Goal: Task Accomplishment & Management: Manage account settings

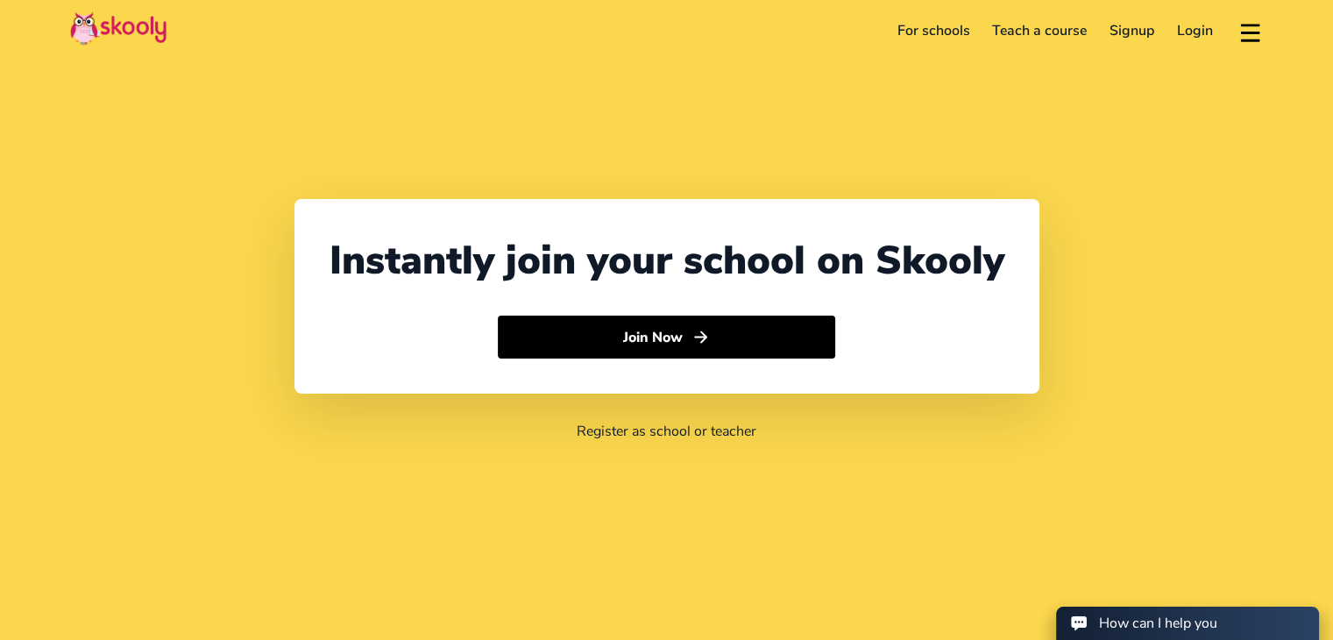
select select "91"
select select "[GEOGRAPHIC_DATA]"
select select "[GEOGRAPHIC_DATA]/[GEOGRAPHIC_DATA]"
click at [1184, 37] on link "Login" at bounding box center [1194, 31] width 59 height 28
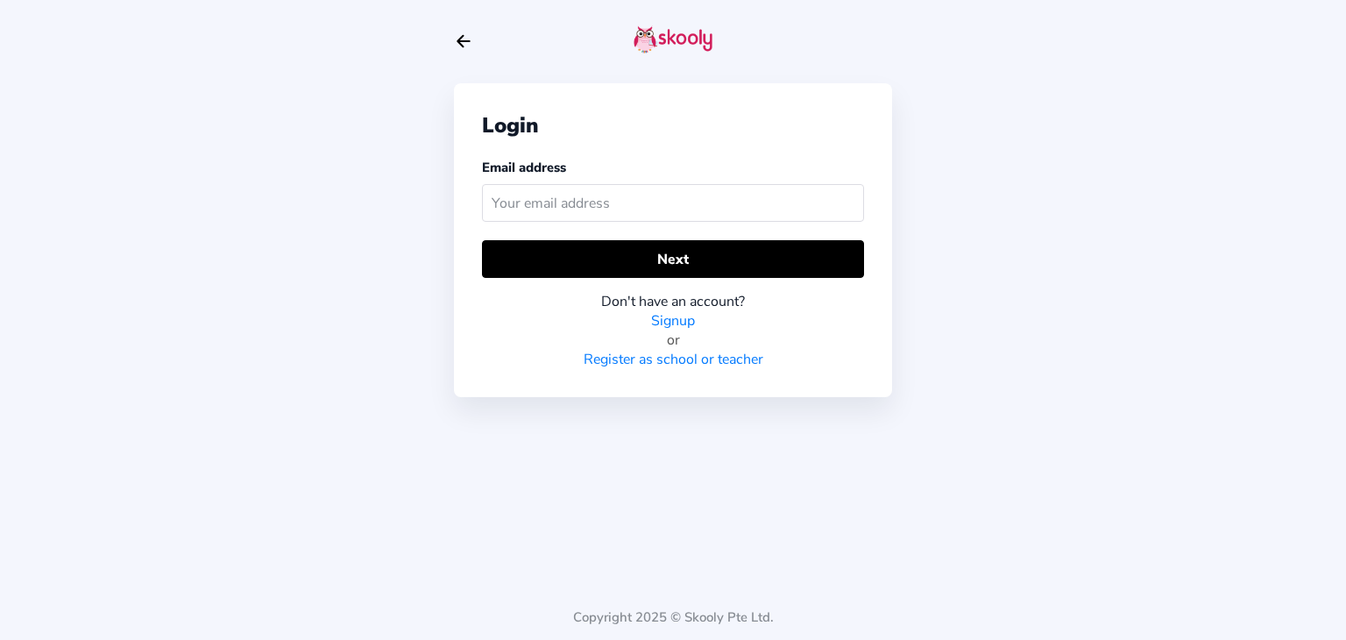
click at [515, 209] on input "text" at bounding box center [673, 203] width 382 height 38
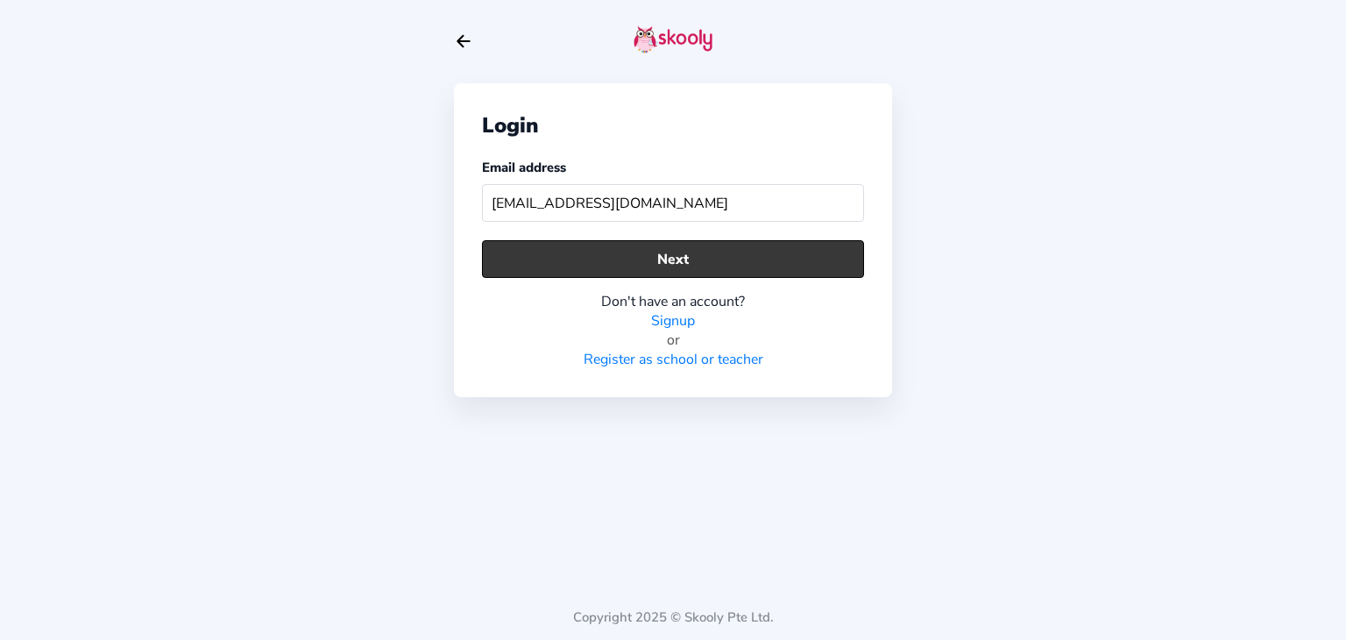
type input "[EMAIL_ADDRESS][DOMAIN_NAME]"
click at [681, 244] on button "Next" at bounding box center [673, 259] width 382 height 38
